Goal: Task Accomplishment & Management: Use online tool/utility

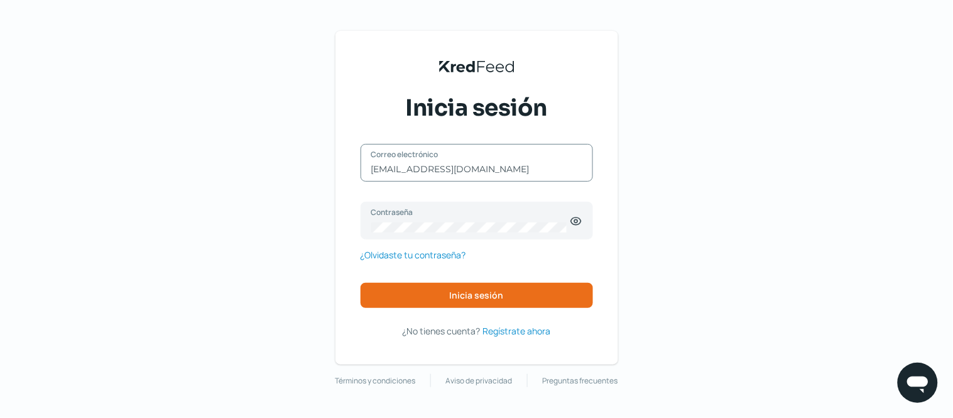
drag, startPoint x: 516, startPoint y: 172, endPoint x: 297, endPoint y: 173, distance: 219.9
click at [297, 173] on div "KredFeed's Black Logo Inicia sesión [EMAIL_ADDRESS][DOMAIN_NAME] Correo electró…" at bounding box center [476, 209] width 953 height 418
drag, startPoint x: 391, startPoint y: 173, endPoint x: 337, endPoint y: 168, distance: 54.3
click at [337, 168] on div "KredFeed's Black Logo Inicia sesión mx Correo electrónico Contraseña ¿Olvidaste…" at bounding box center [476, 198] width 283 height 334
type input "[EMAIL_ADDRESS][DOMAIN_NAME]"
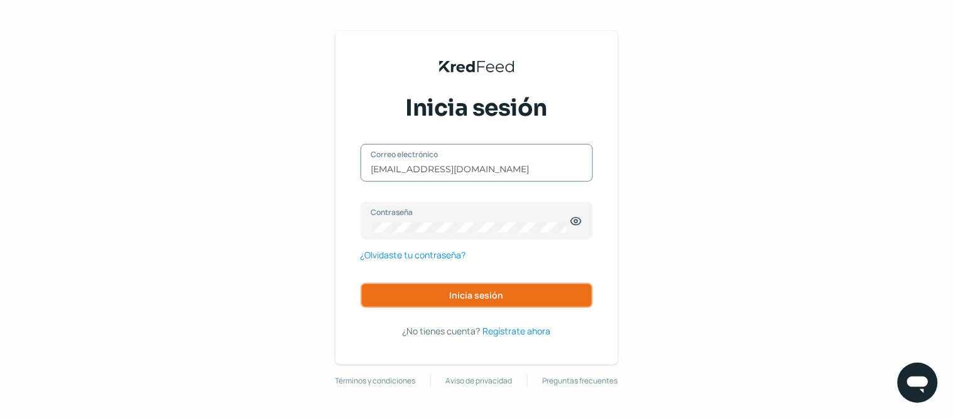
click at [488, 288] on button "Inicia sesión" at bounding box center [477, 295] width 232 height 25
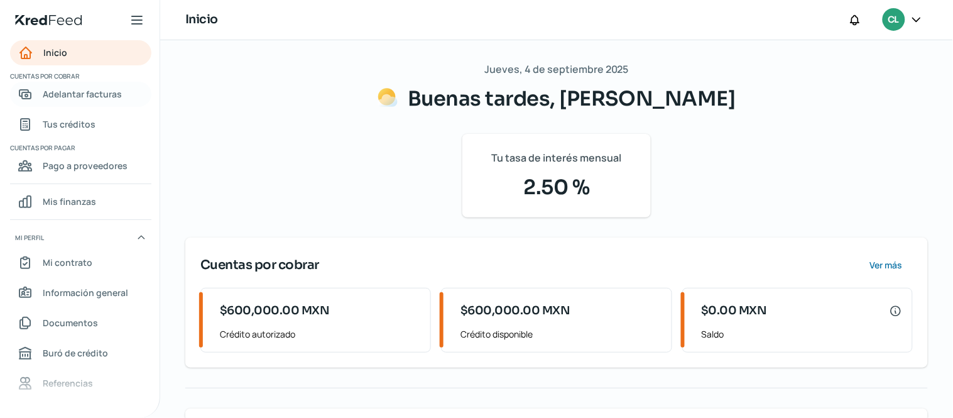
click at [73, 92] on span "Adelantar facturas" at bounding box center [82, 94] width 79 height 16
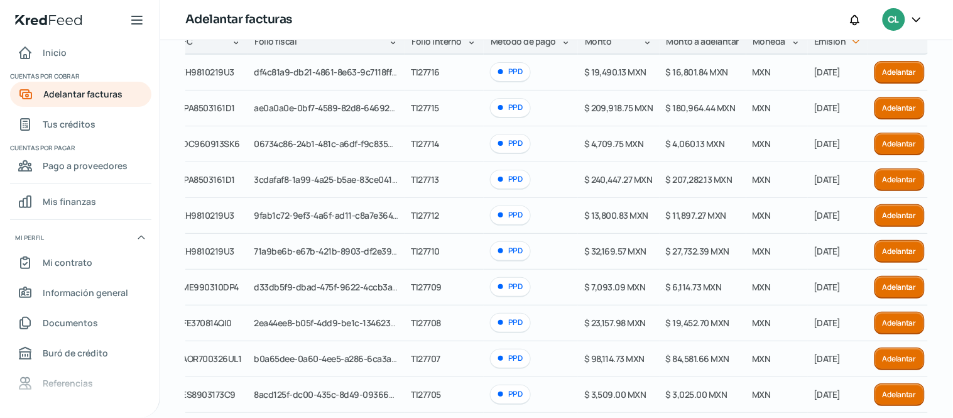
scroll to position [217, 0]
